Goal: Information Seeking & Learning: Check status

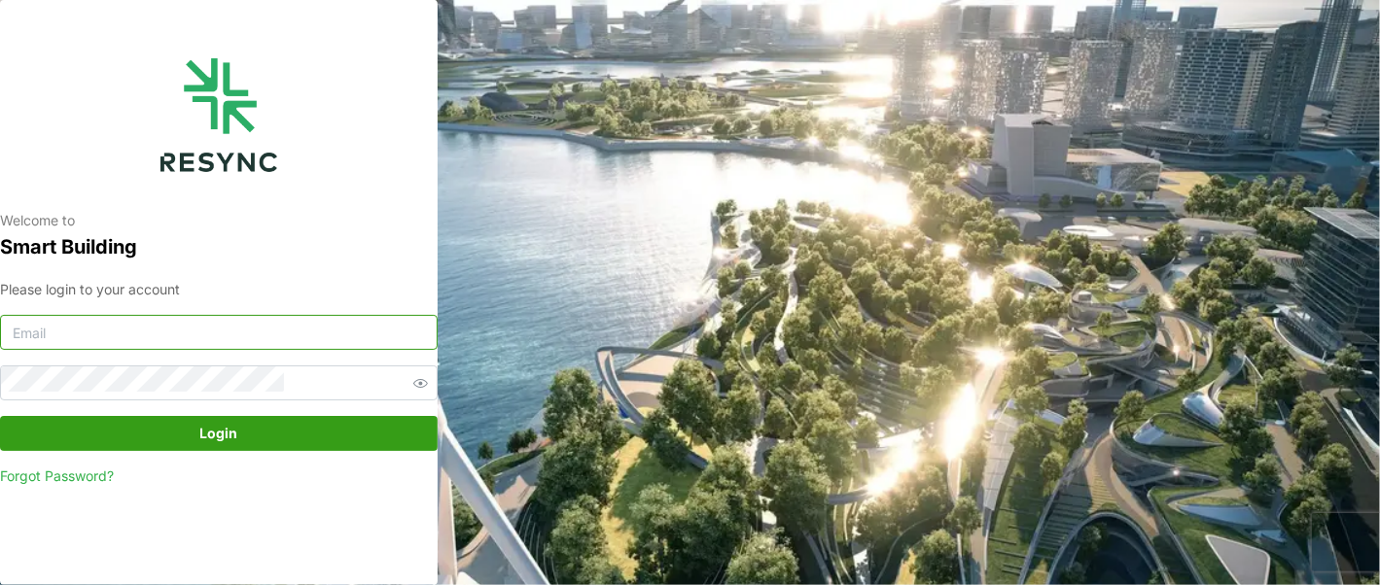
type input "[EMAIL_ADDRESS][DOMAIN_NAME]"
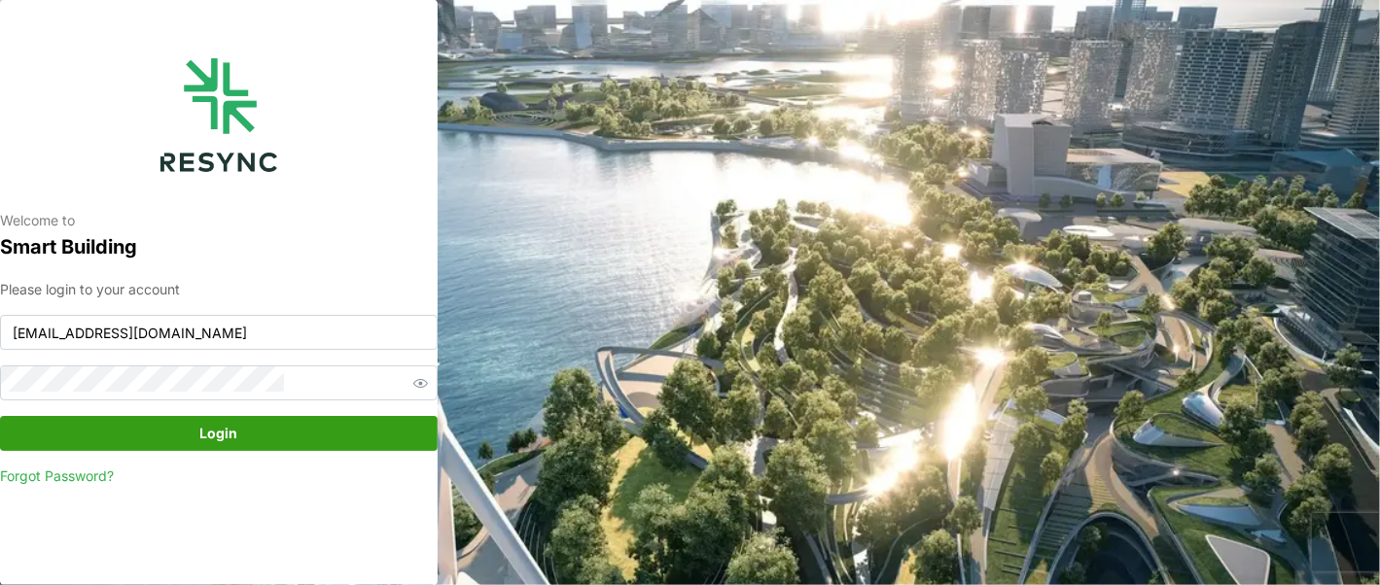
click at [200, 417] on span "Login" at bounding box center [219, 433] width 38 height 33
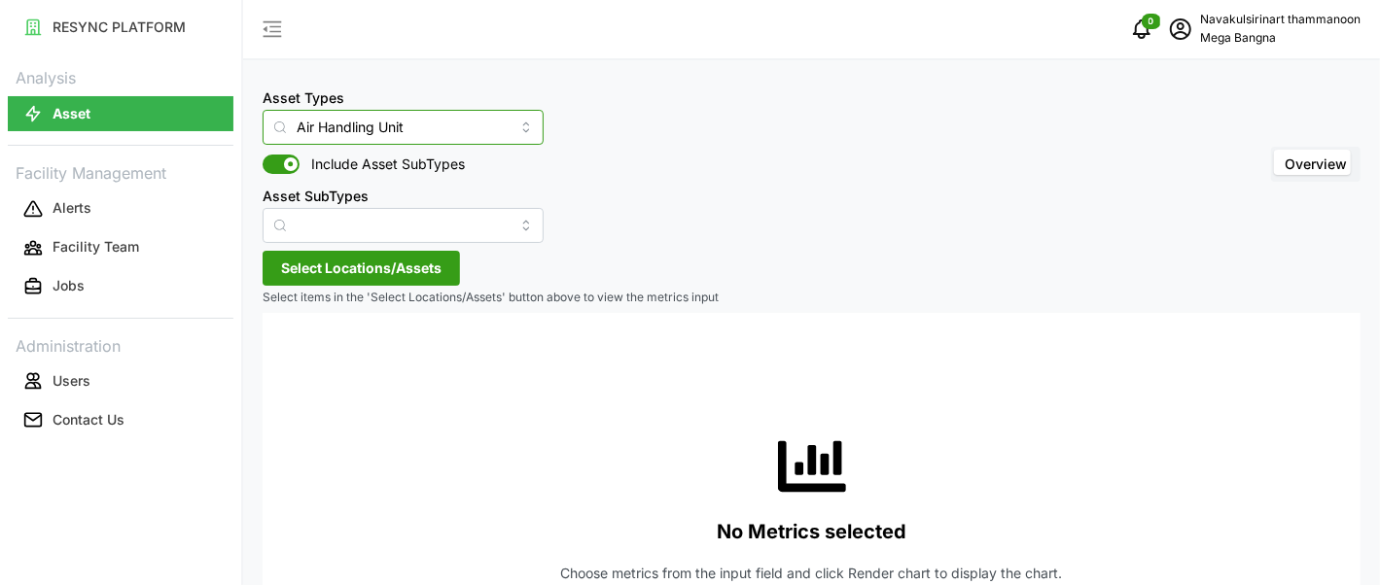
click at [457, 123] on input "Air Handling Unit" at bounding box center [403, 127] width 281 height 35
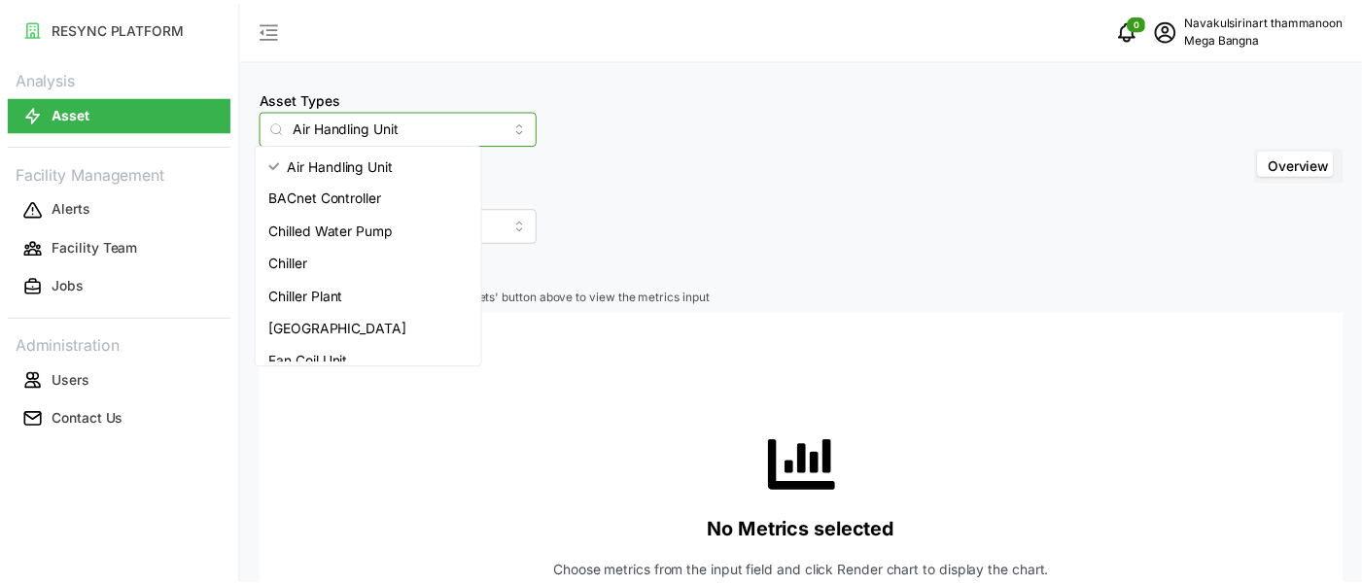
scroll to position [78, 0]
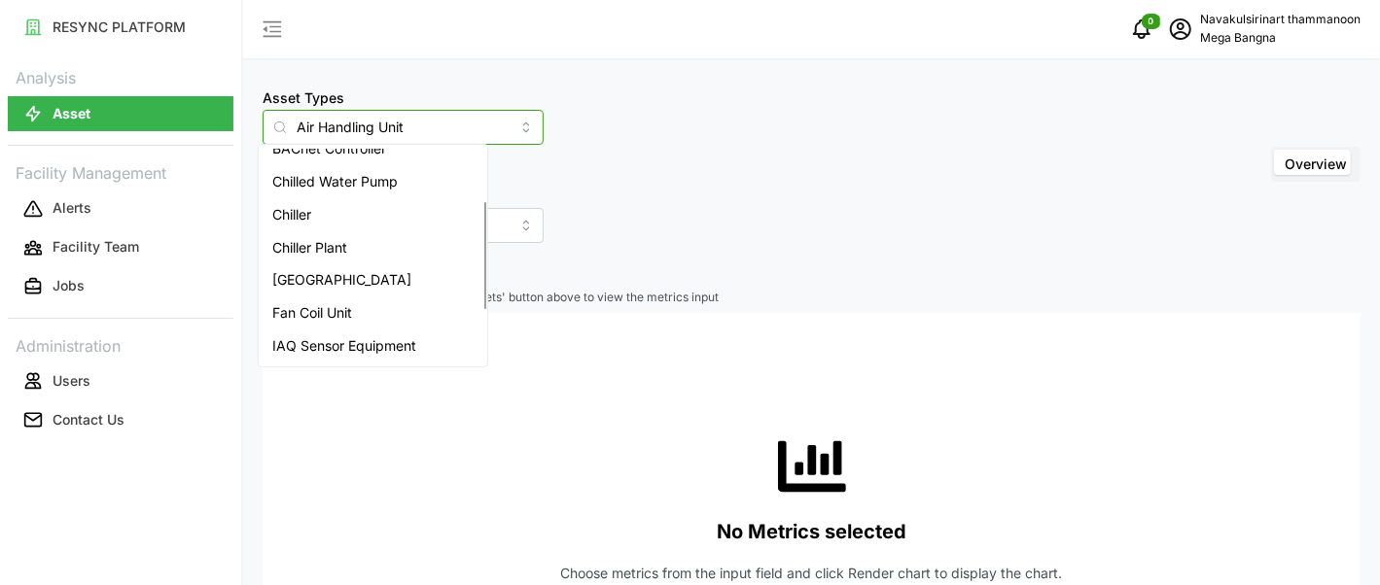
click at [339, 335] on span "IAQ Sensor Equipment" at bounding box center [344, 345] width 144 height 21
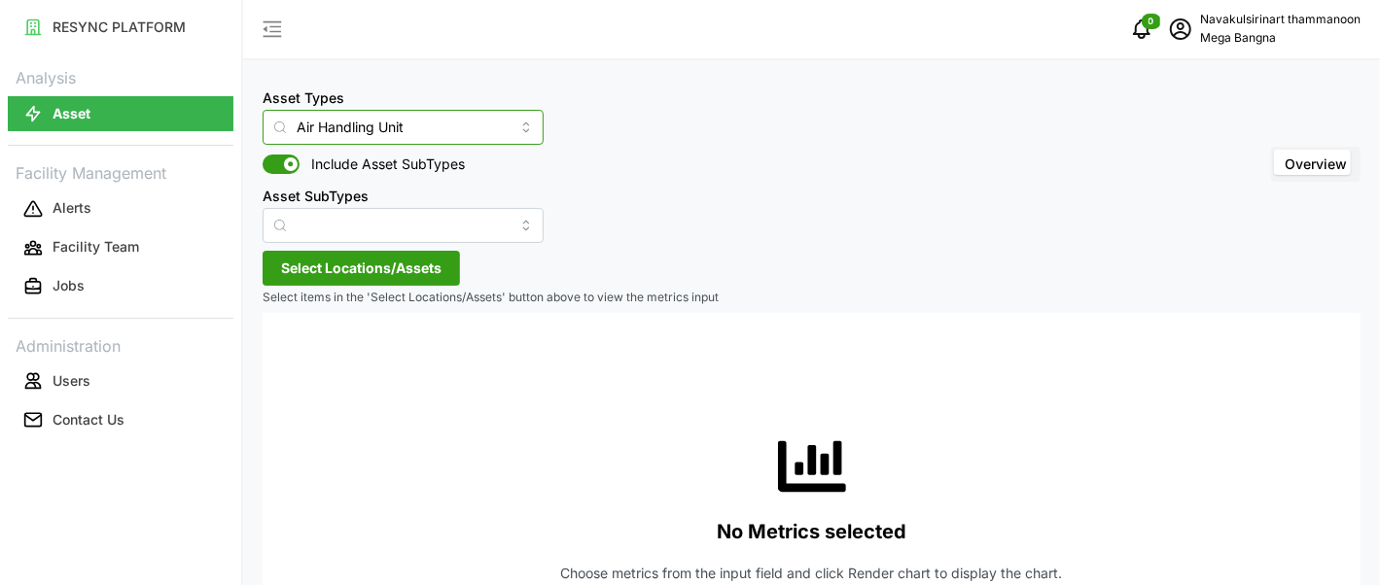
type input "IAQ Sensor Equipment"
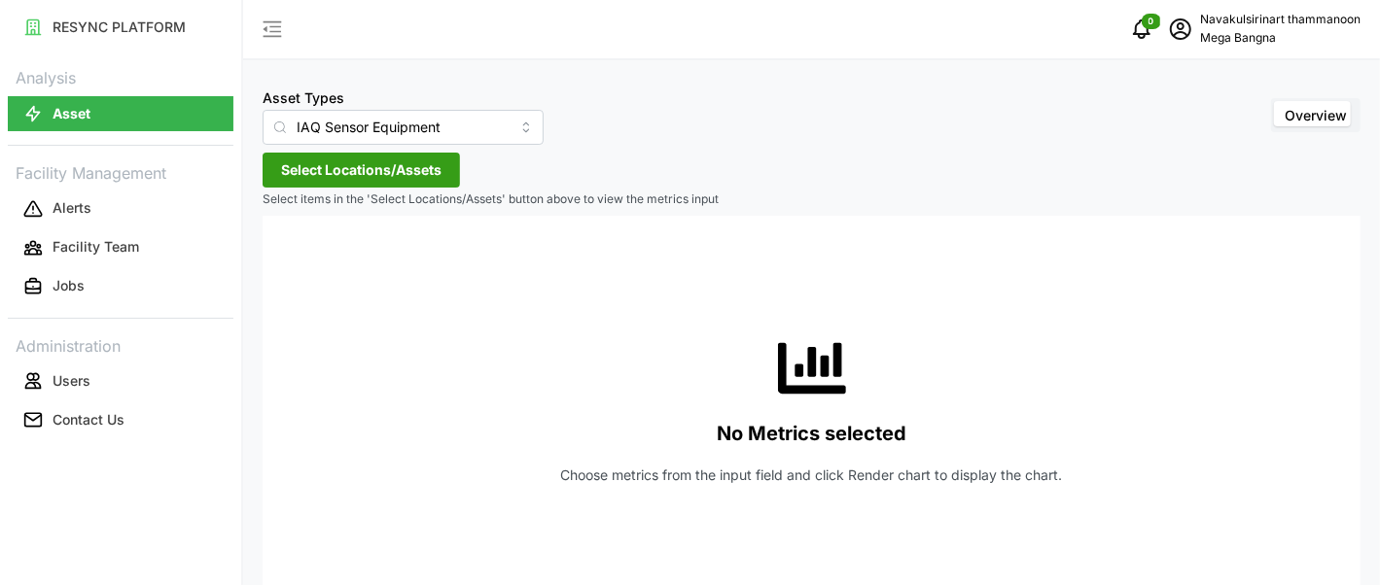
click at [359, 154] on span "Select Locations/Assets" at bounding box center [361, 170] width 160 height 33
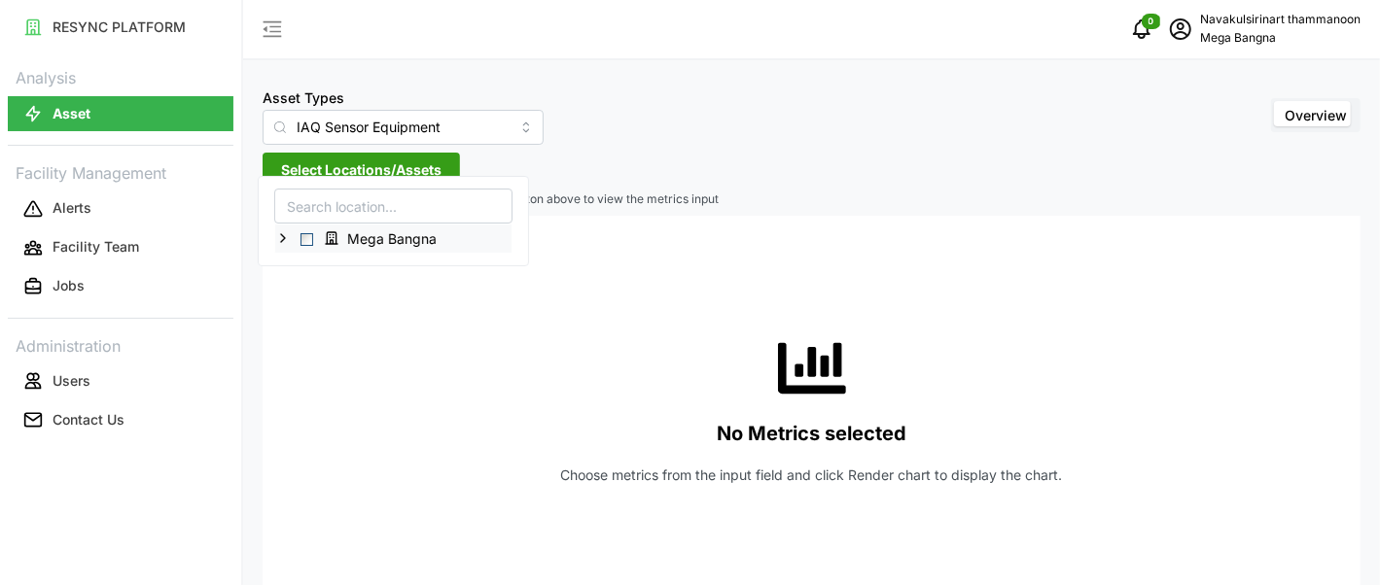
click at [301, 233] on span "Select Mega Bangna" at bounding box center [306, 239] width 13 height 13
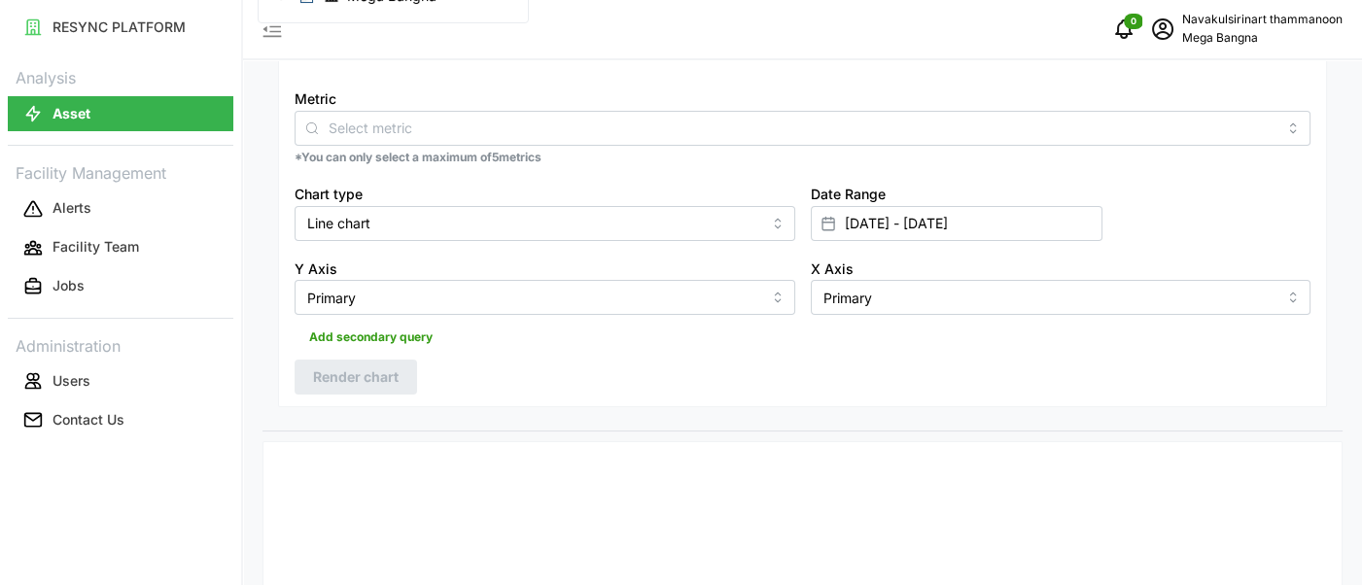
scroll to position [81, 0]
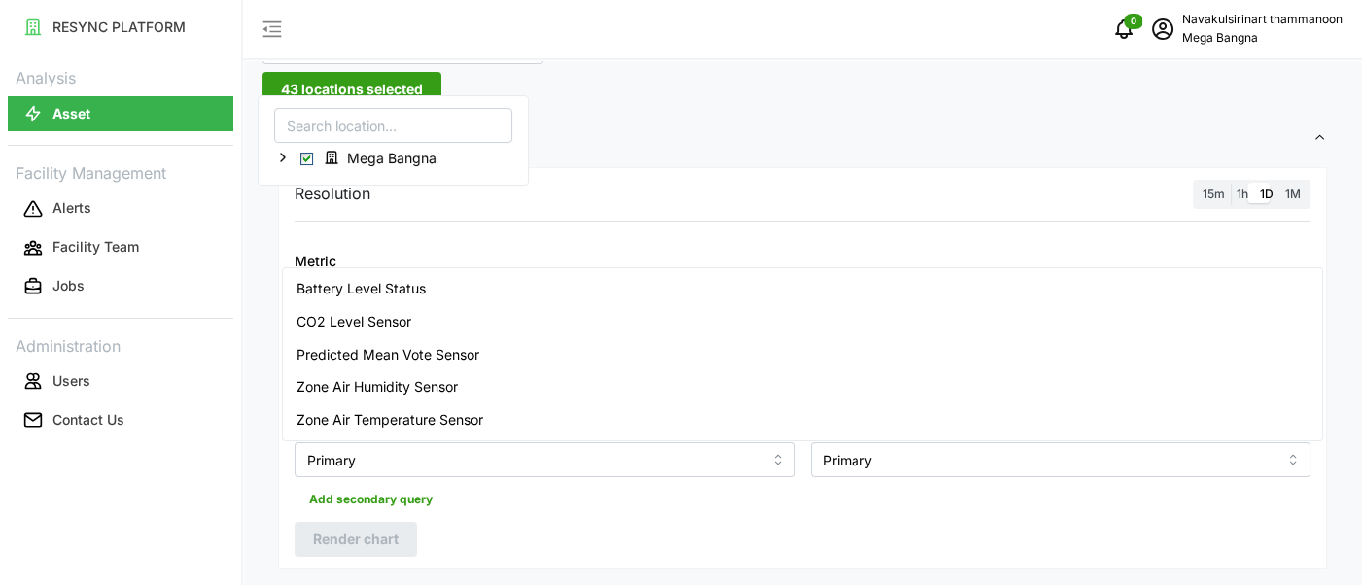
click at [870, 279] on input "Metric" at bounding box center [803, 289] width 948 height 21
click at [276, 150] on icon at bounding box center [283, 158] width 16 height 16
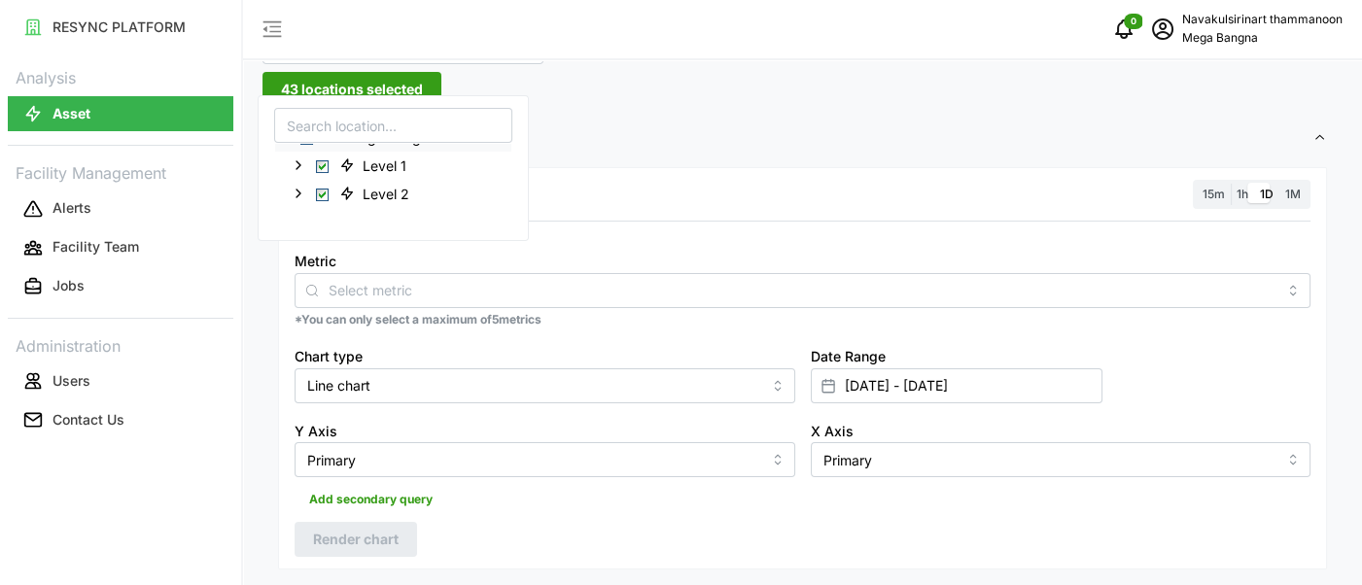
scroll to position [0, 0]
click at [700, 122] on span "Settings" at bounding box center [795, 139] width 1035 height 48
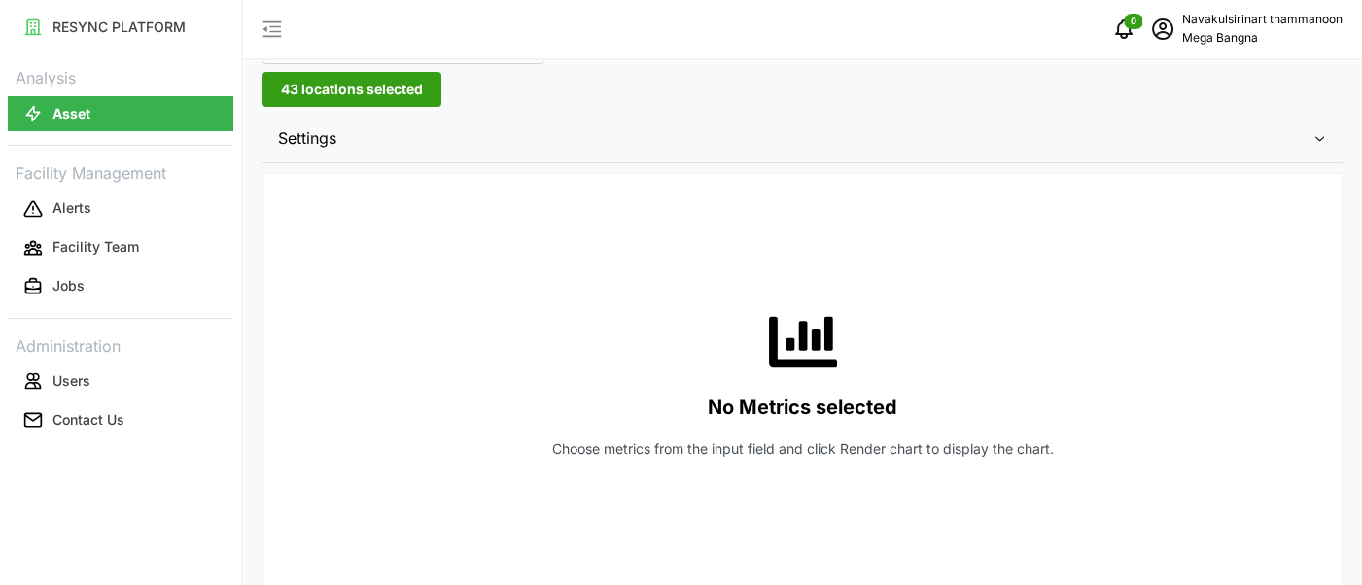
click at [299, 118] on span "Settings" at bounding box center [795, 139] width 1035 height 48
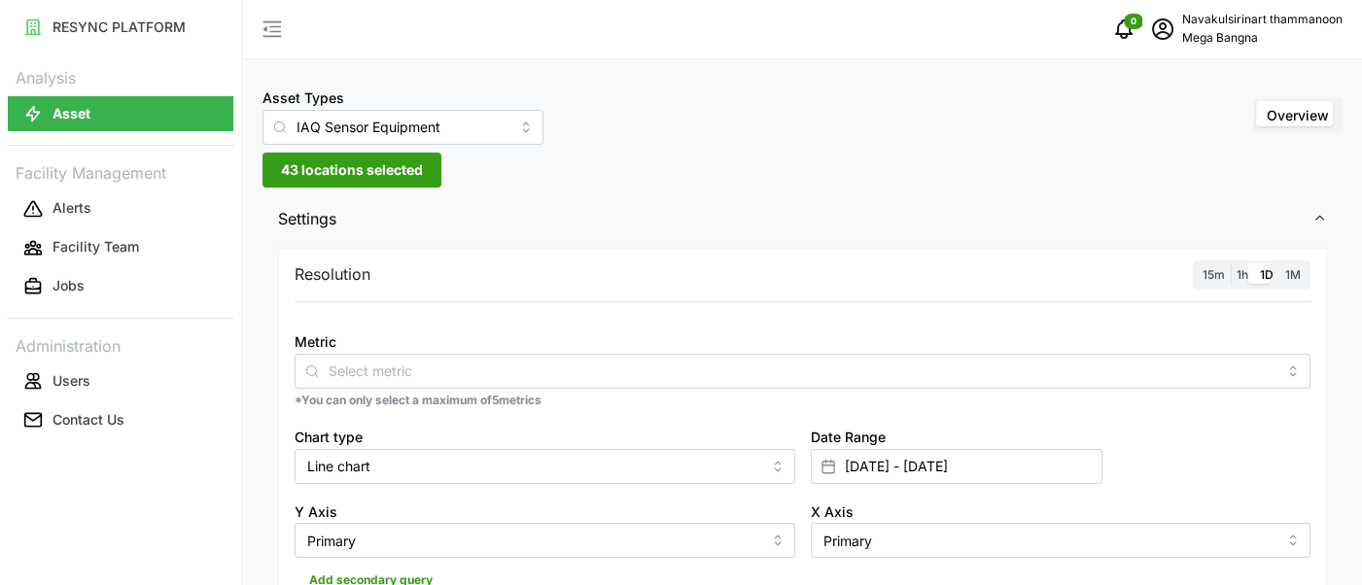
click at [1325, 113] on span "Overview" at bounding box center [1298, 115] width 62 height 17
click at [1257, 102] on input "Overview" at bounding box center [1257, 102] width 0 height 0
click at [54, 104] on p "Asset" at bounding box center [72, 113] width 38 height 19
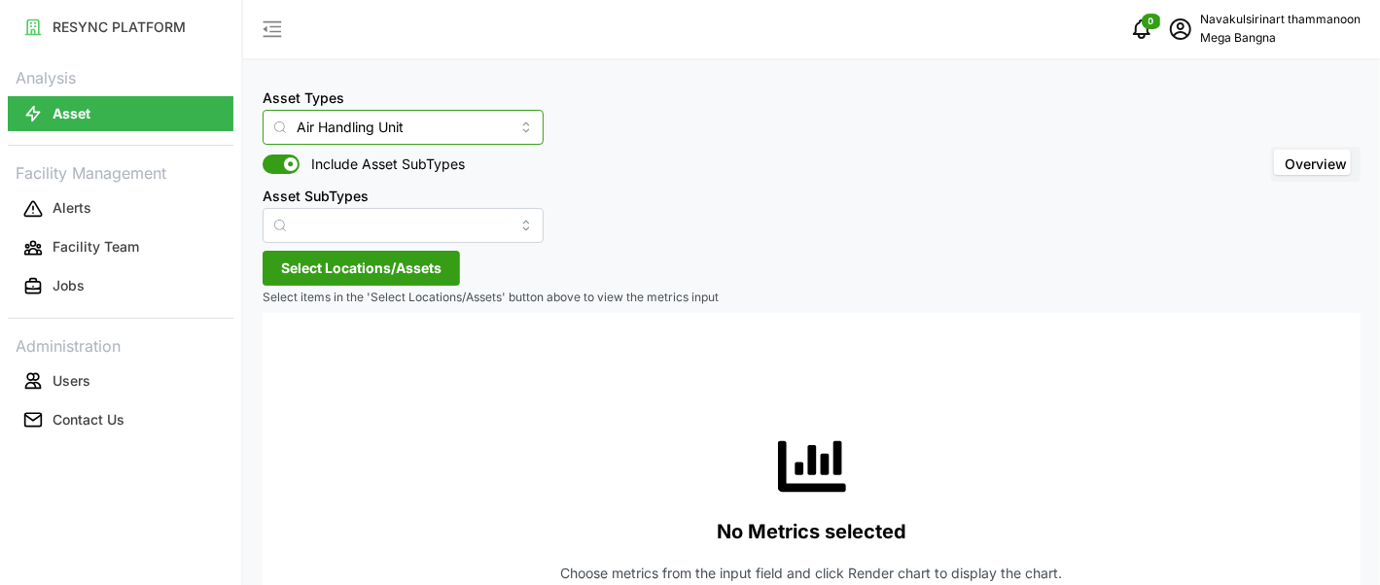
click at [395, 128] on input "Air Handling Unit" at bounding box center [403, 127] width 281 height 35
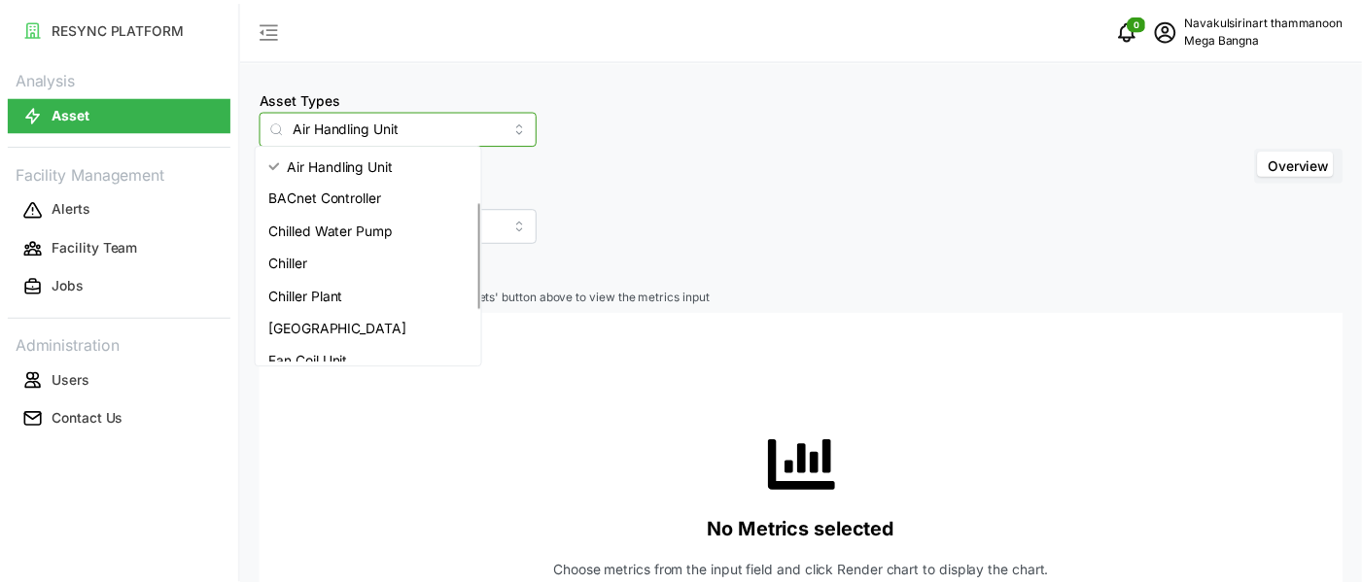
scroll to position [78, 0]
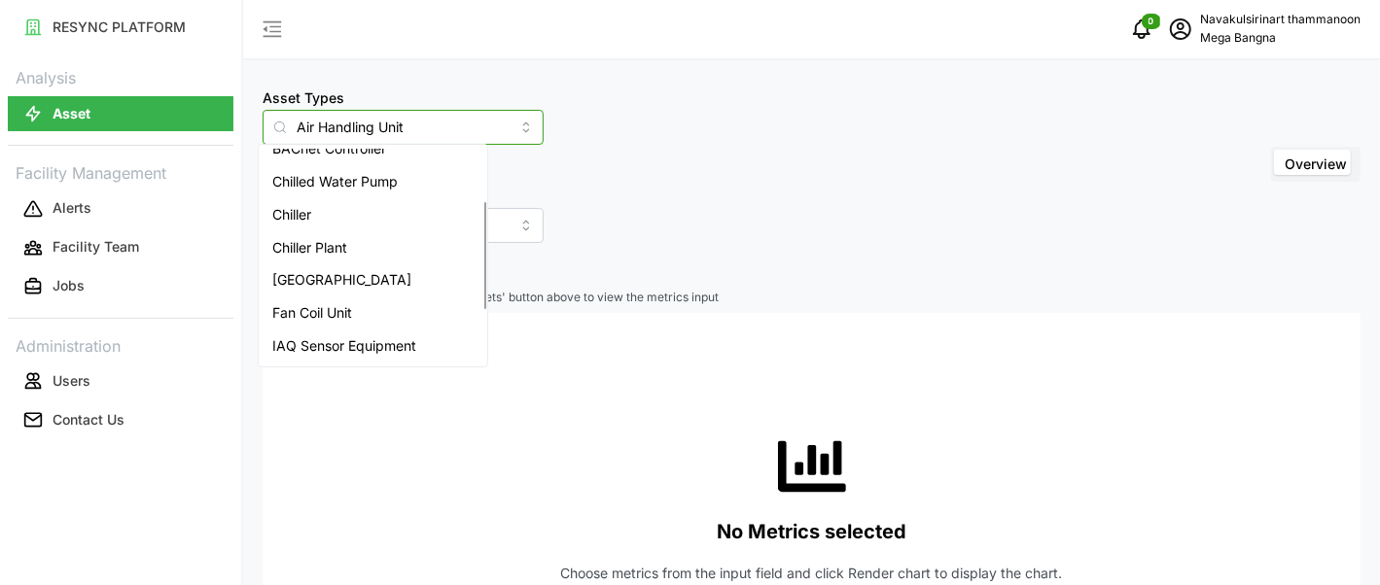
click at [328, 335] on span "IAQ Sensor Equipment" at bounding box center [344, 345] width 144 height 21
type input "IAQ Sensor Equipment"
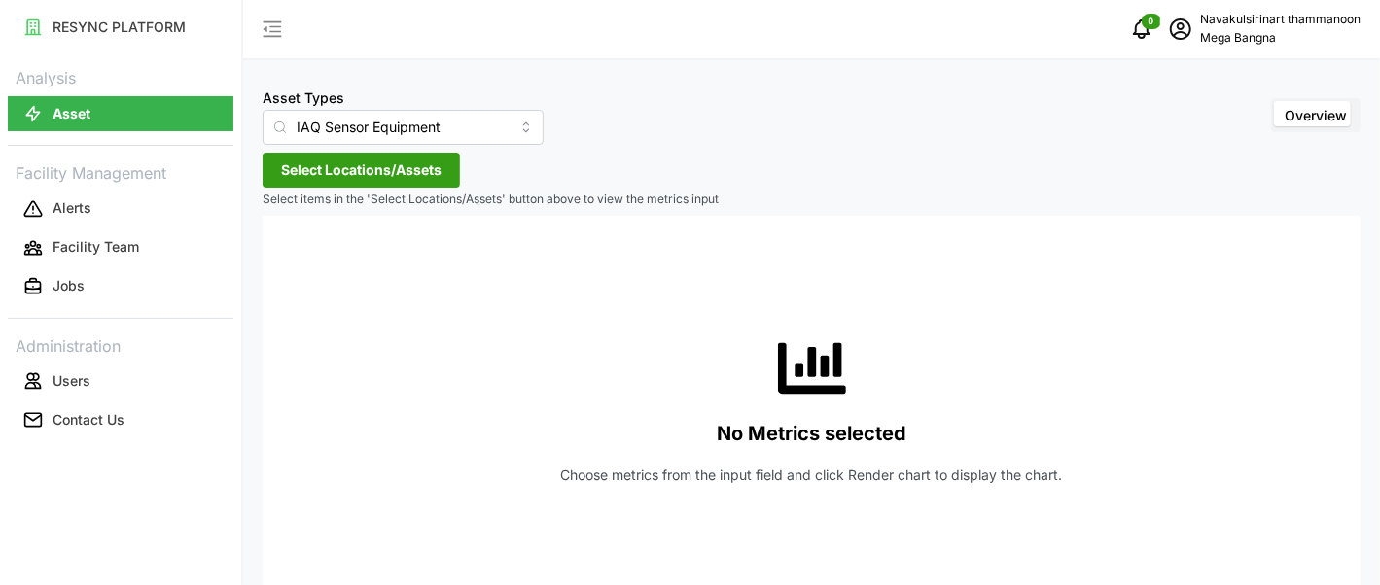
click at [373, 156] on span "Select Locations/Assets" at bounding box center [361, 170] width 160 height 33
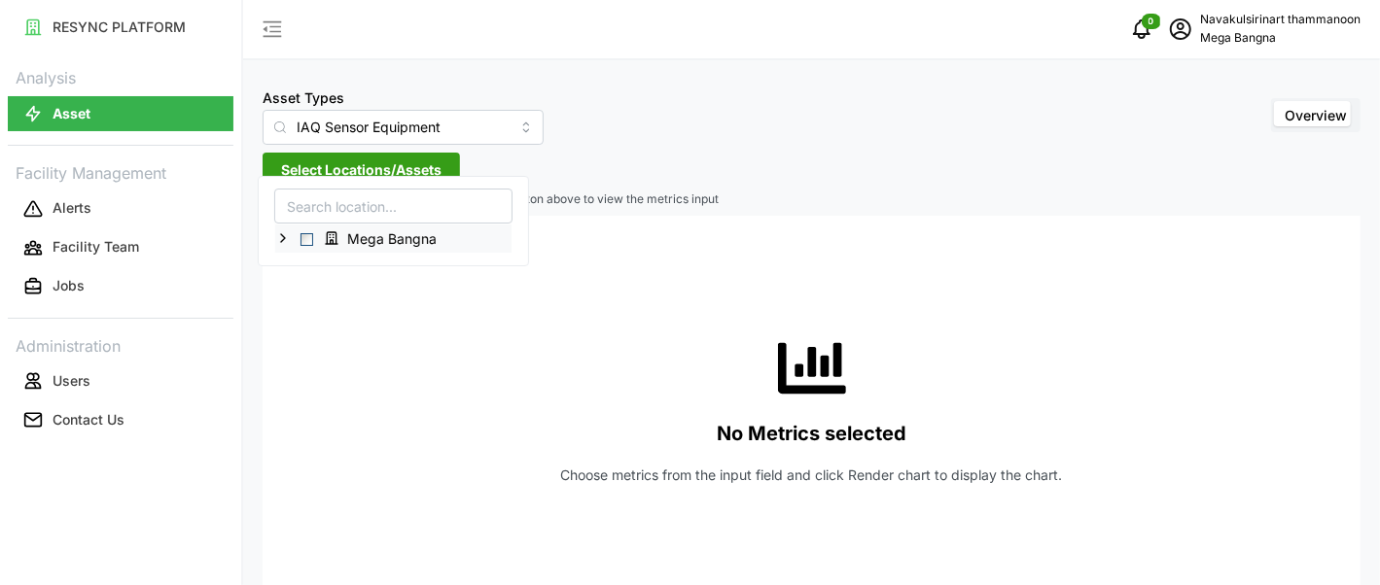
click at [304, 233] on span "Select Mega Bangna" at bounding box center [306, 239] width 13 height 13
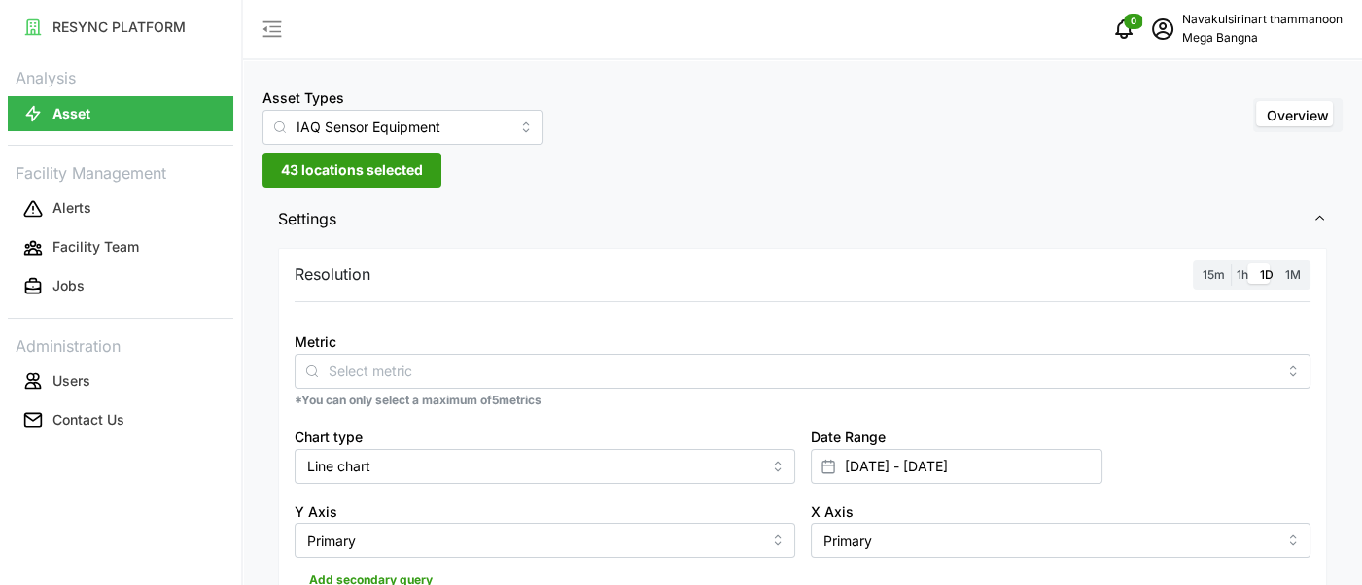
click at [268, 20] on icon "button" at bounding box center [272, 29] width 23 height 23
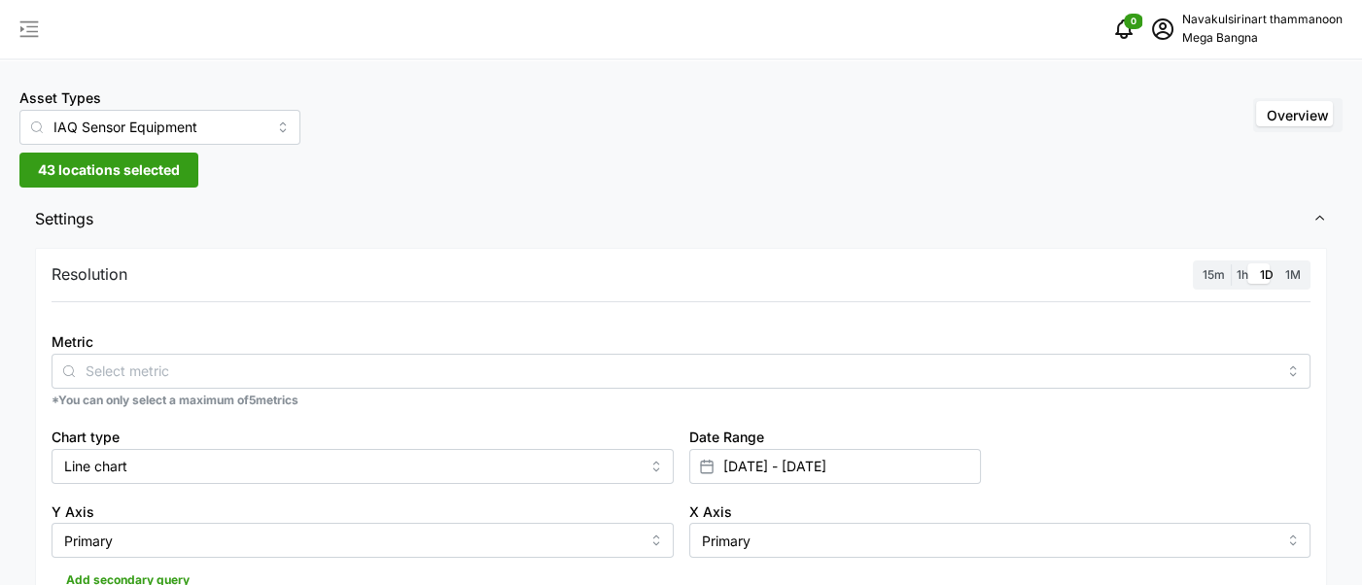
click at [18, 27] on icon "button" at bounding box center [29, 29] width 23 height 23
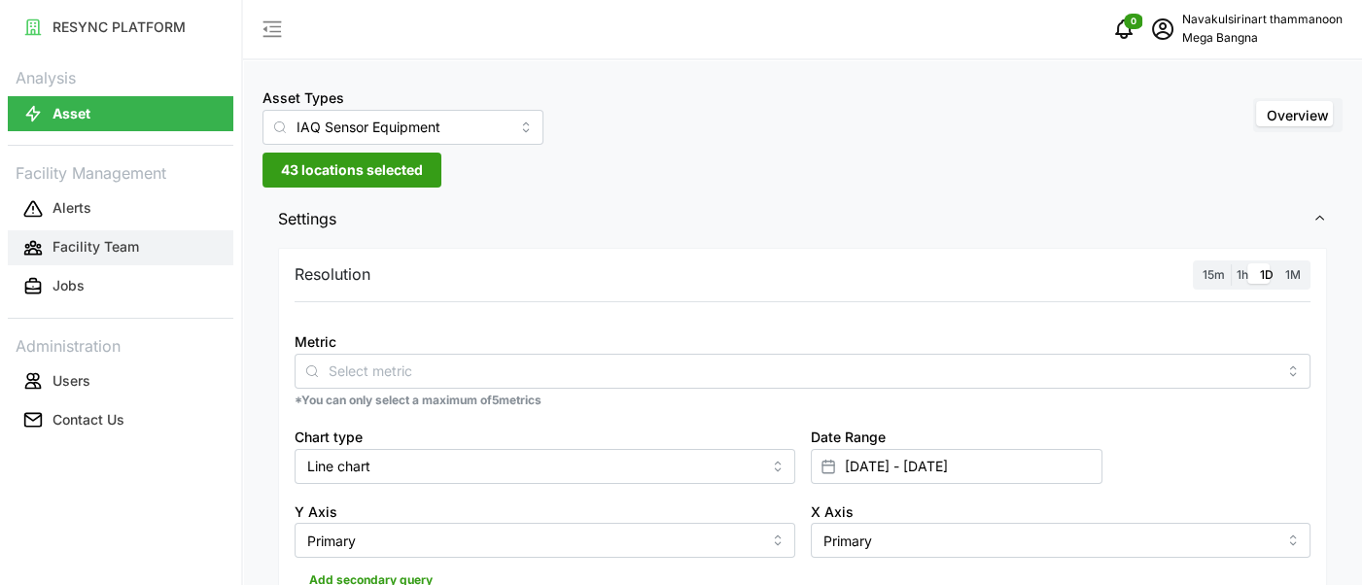
click at [60, 237] on p "Facility Team" at bounding box center [96, 246] width 87 height 19
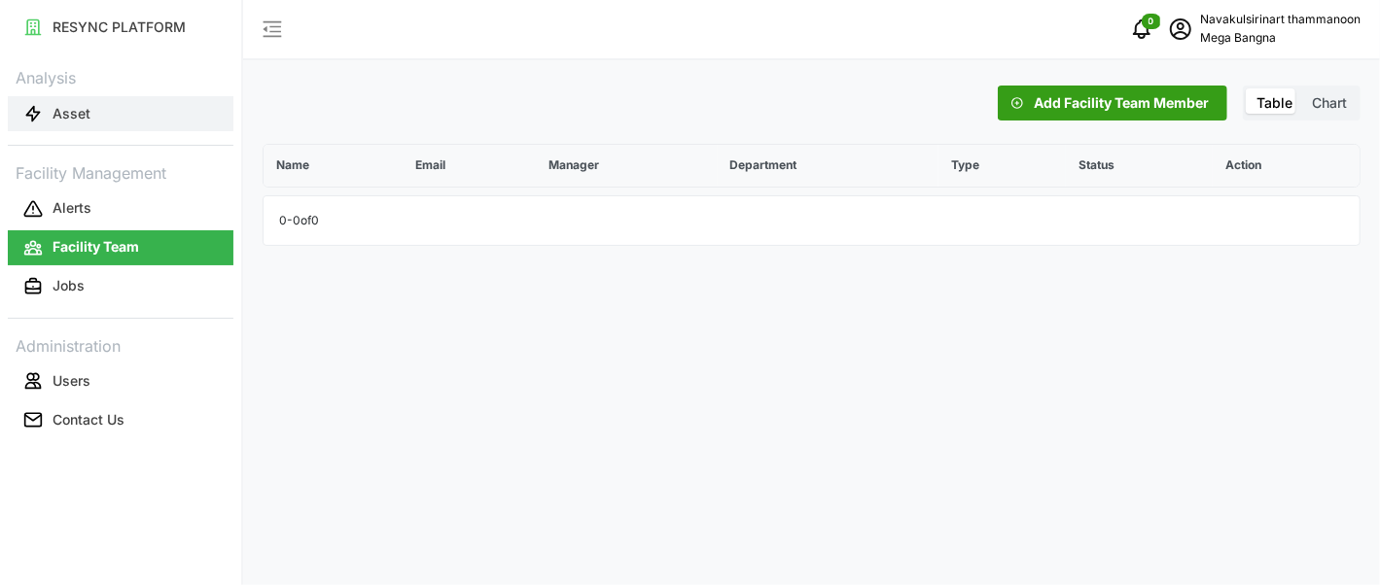
click at [53, 104] on p "Asset" at bounding box center [72, 113] width 38 height 19
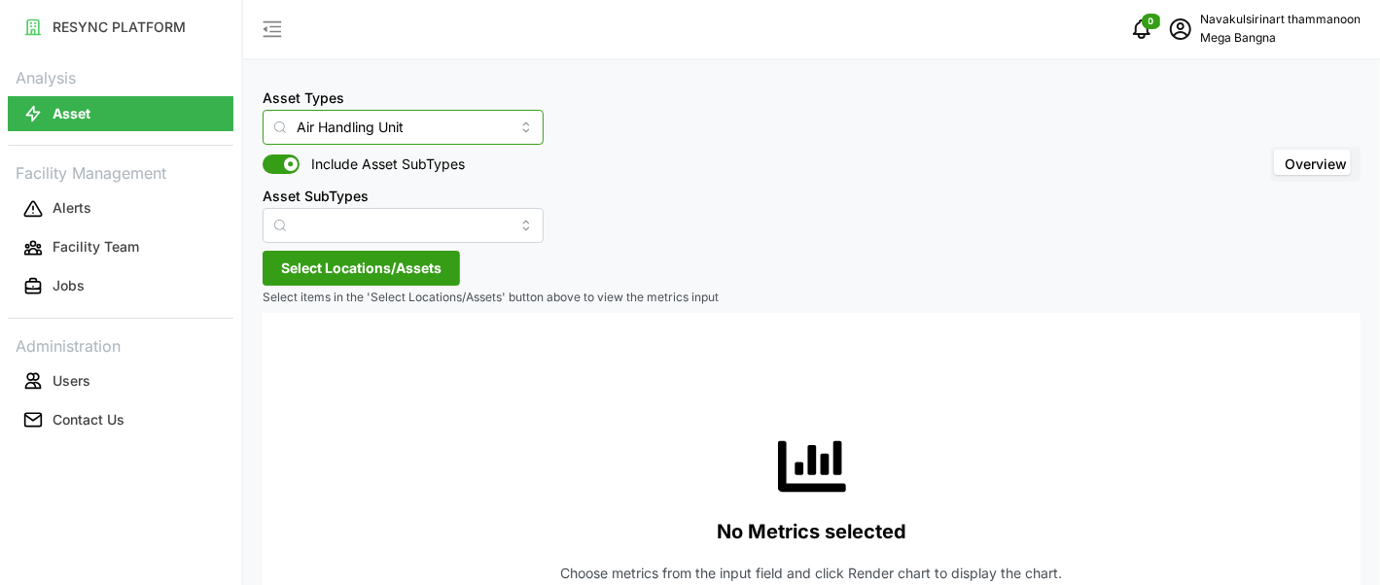
click at [425, 118] on input "Air Handling Unit" at bounding box center [403, 127] width 281 height 35
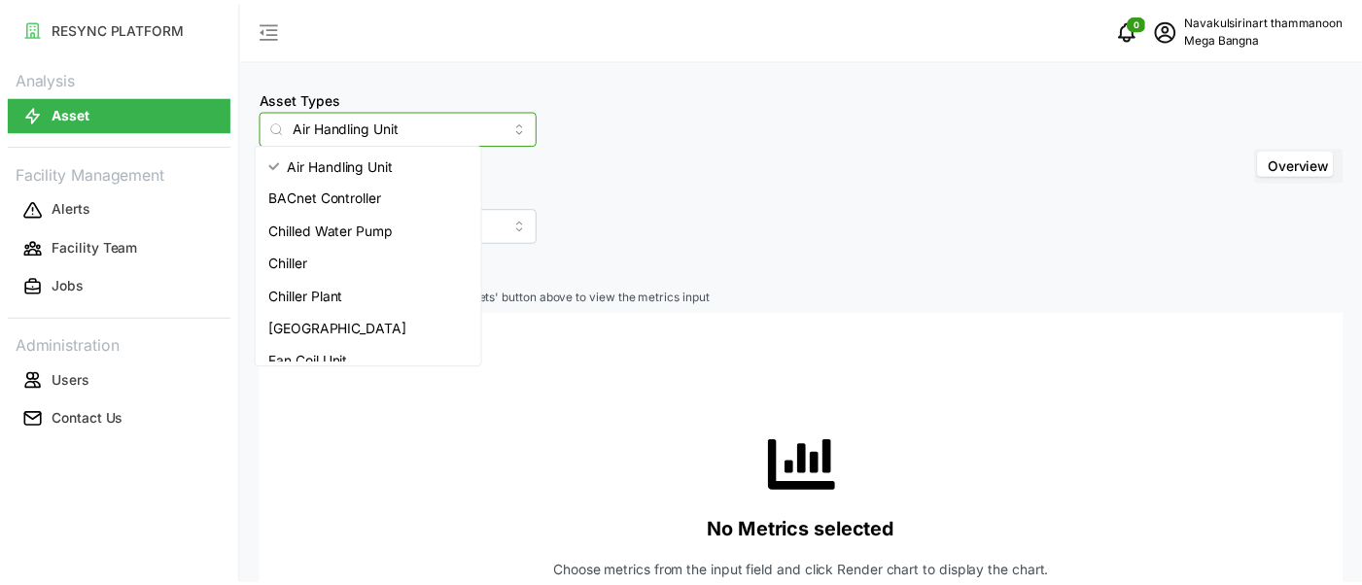
scroll to position [78, 0]
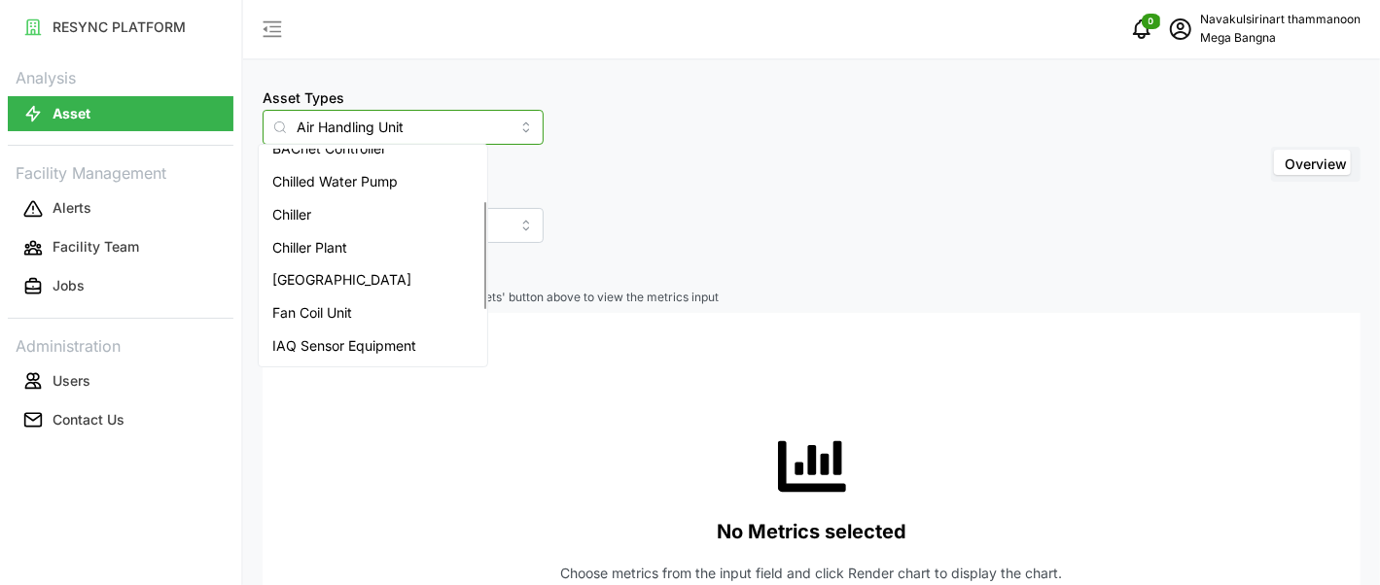
click at [331, 335] on span "IAQ Sensor Equipment" at bounding box center [344, 345] width 144 height 21
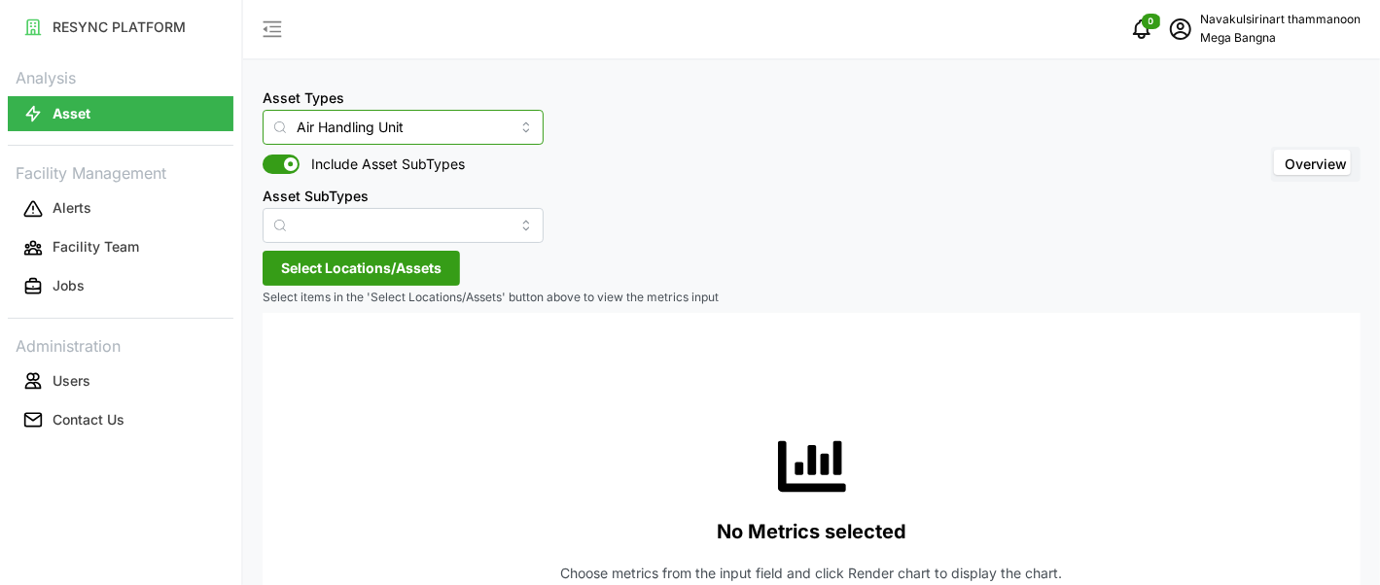
type input "IAQ Sensor Equipment"
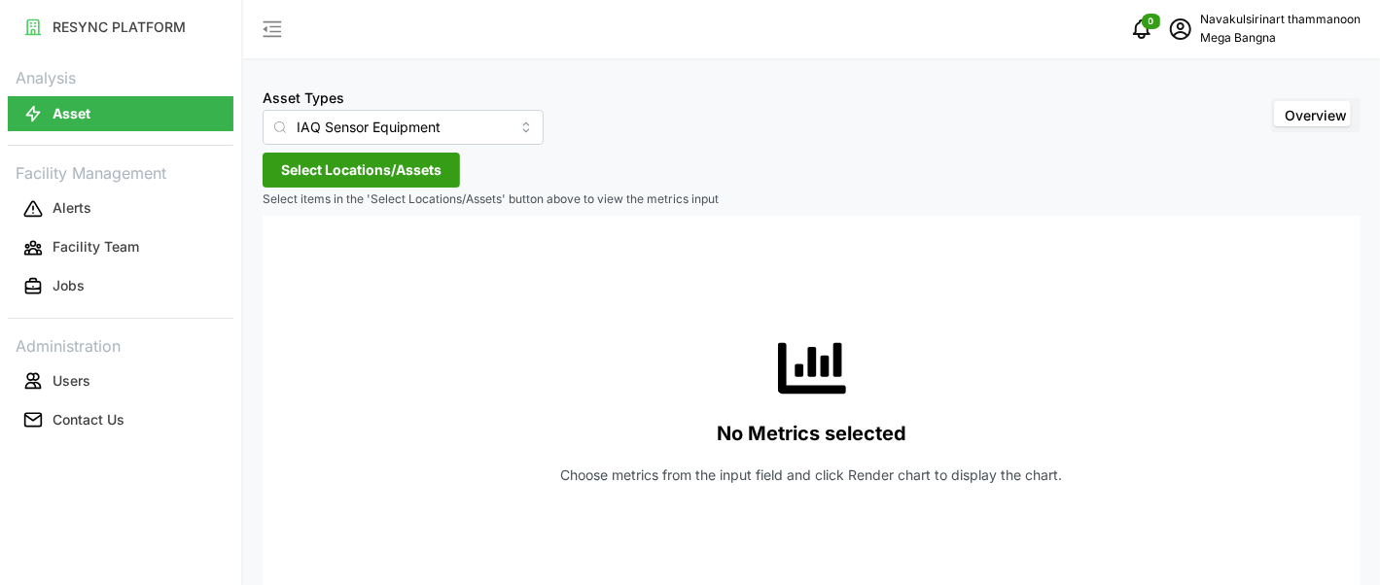
click at [381, 154] on span "Select Locations/Assets" at bounding box center [361, 170] width 160 height 33
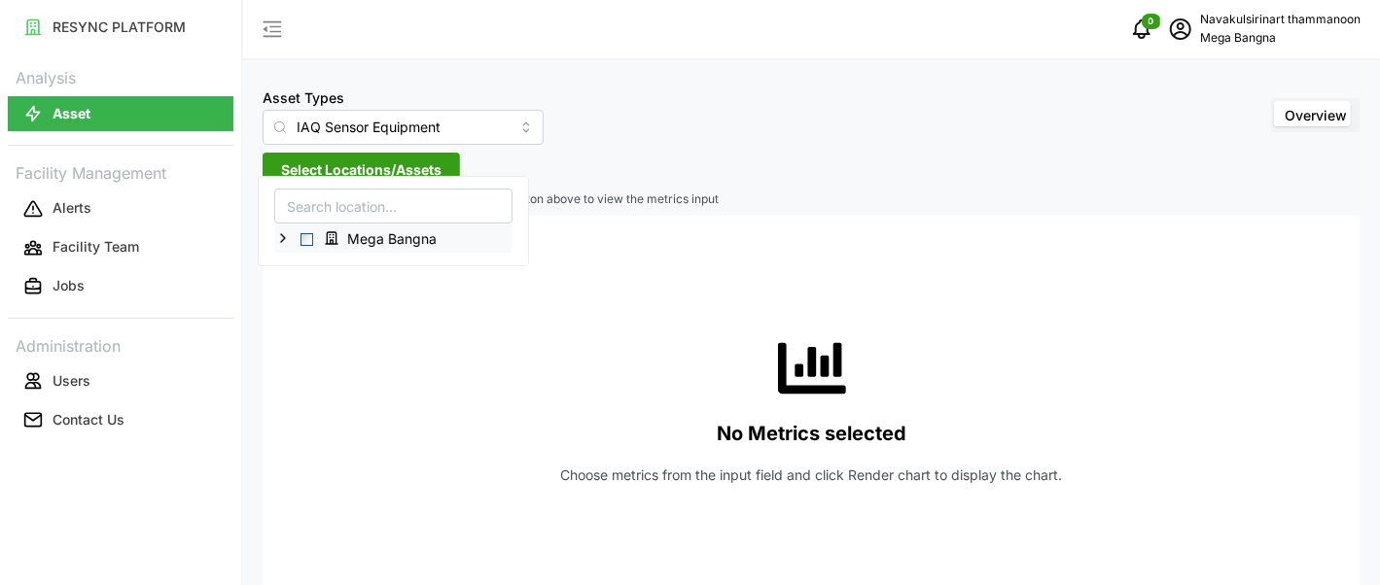
click at [277, 230] on icon at bounding box center [283, 238] width 16 height 16
click at [301, 233] on span "Select Mega Bangna" at bounding box center [306, 239] width 13 height 13
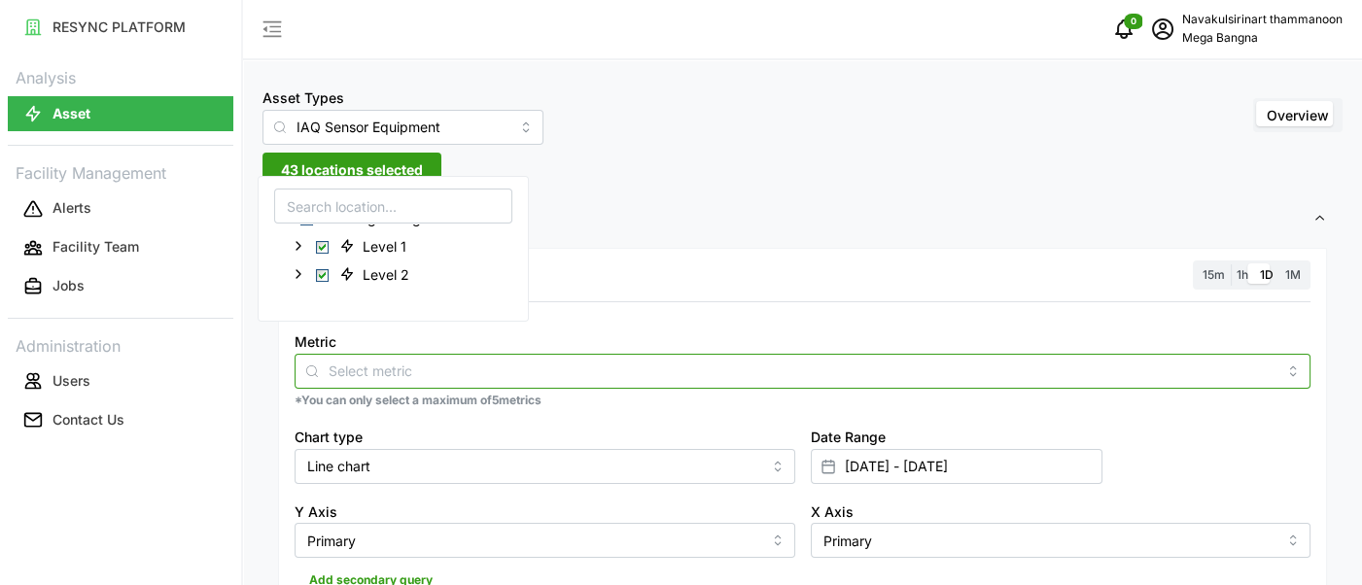
click at [495, 360] on input "Metric" at bounding box center [803, 370] width 948 height 21
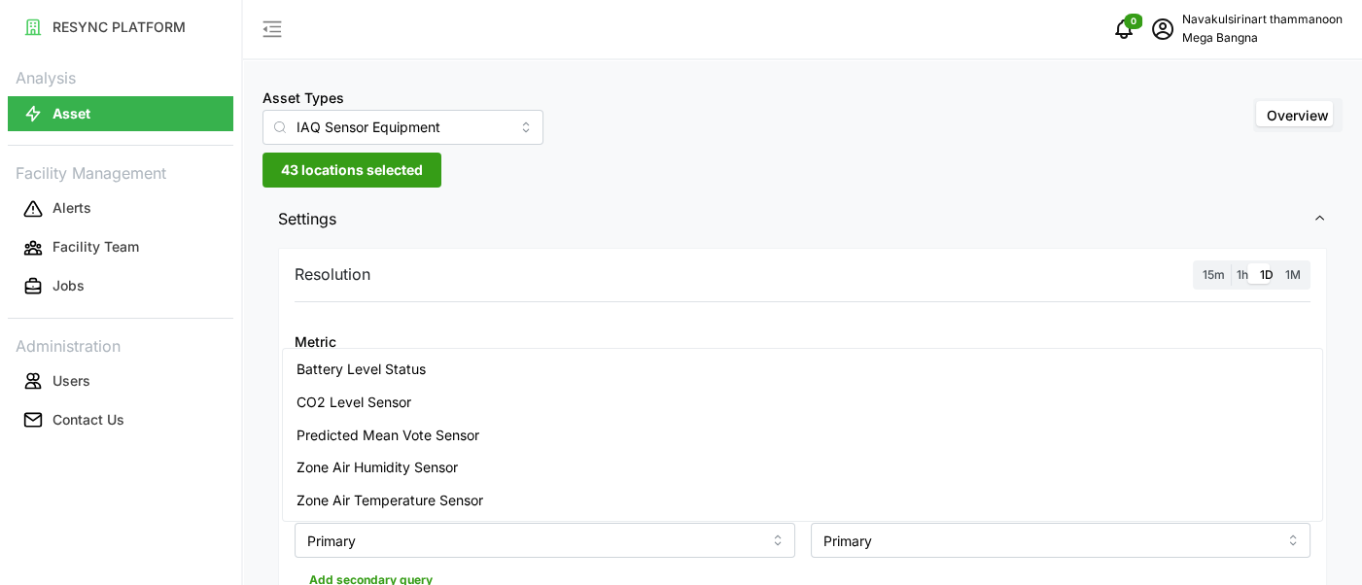
click at [432, 459] on span "Zone Air Humidity Sensor" at bounding box center [377, 467] width 161 height 21
click at [688, 261] on div "Resolution 15m 1h 1D 1M" at bounding box center [803, 276] width 1016 height 30
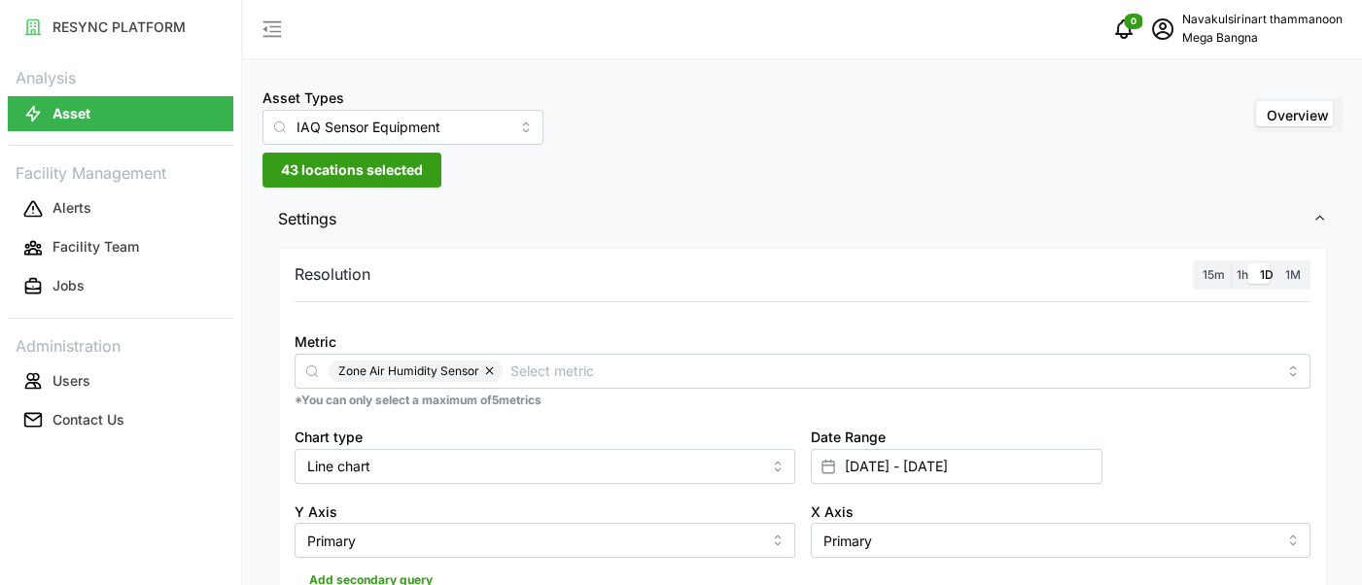
scroll to position [161, 0]
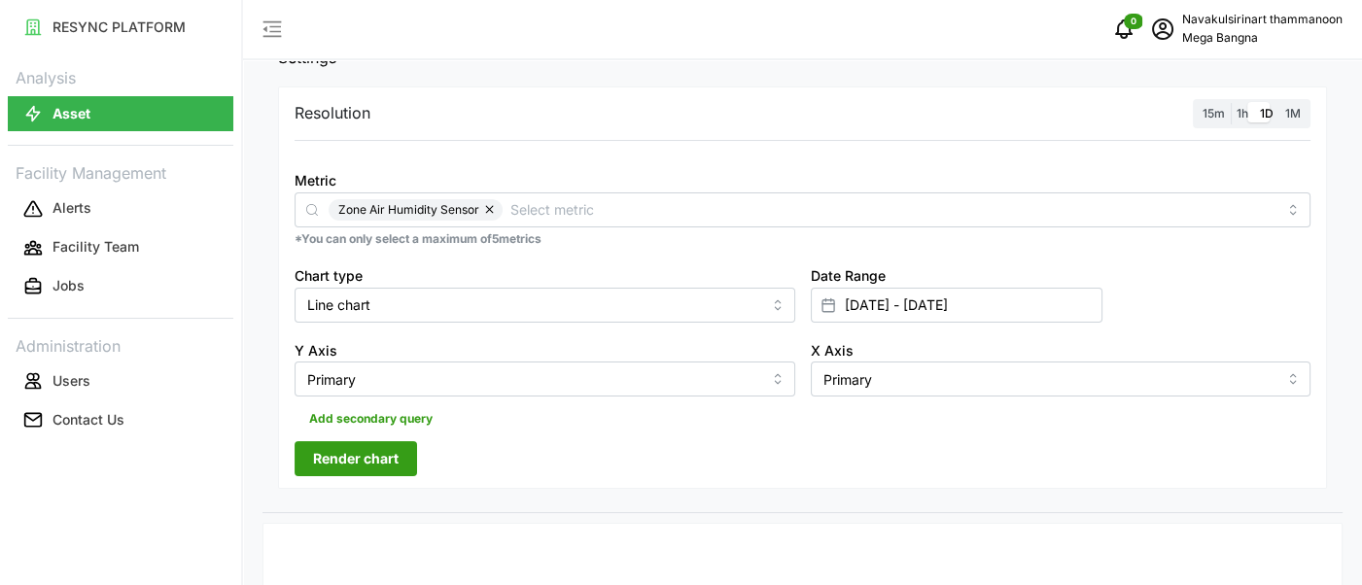
click at [353, 442] on span "Render chart" at bounding box center [356, 458] width 86 height 33
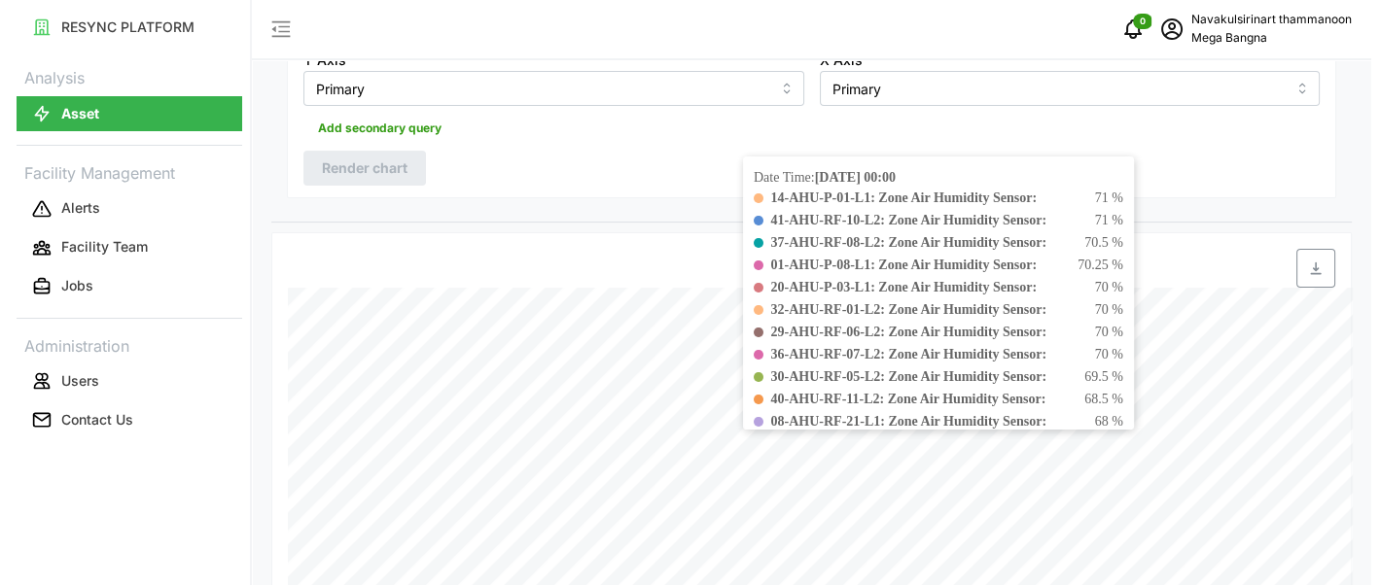
scroll to position [0, 0]
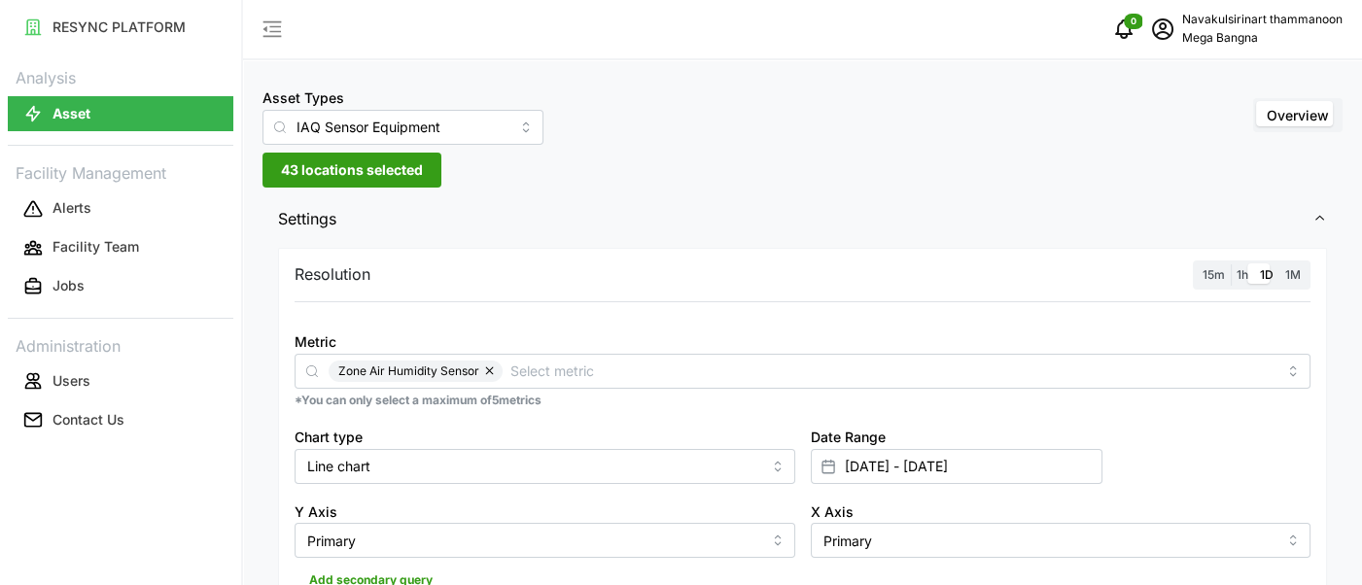
click at [67, 104] on p "Asset" at bounding box center [72, 113] width 38 height 19
type input "Air Handling Unit"
